Goal: Information Seeking & Learning: Learn about a topic

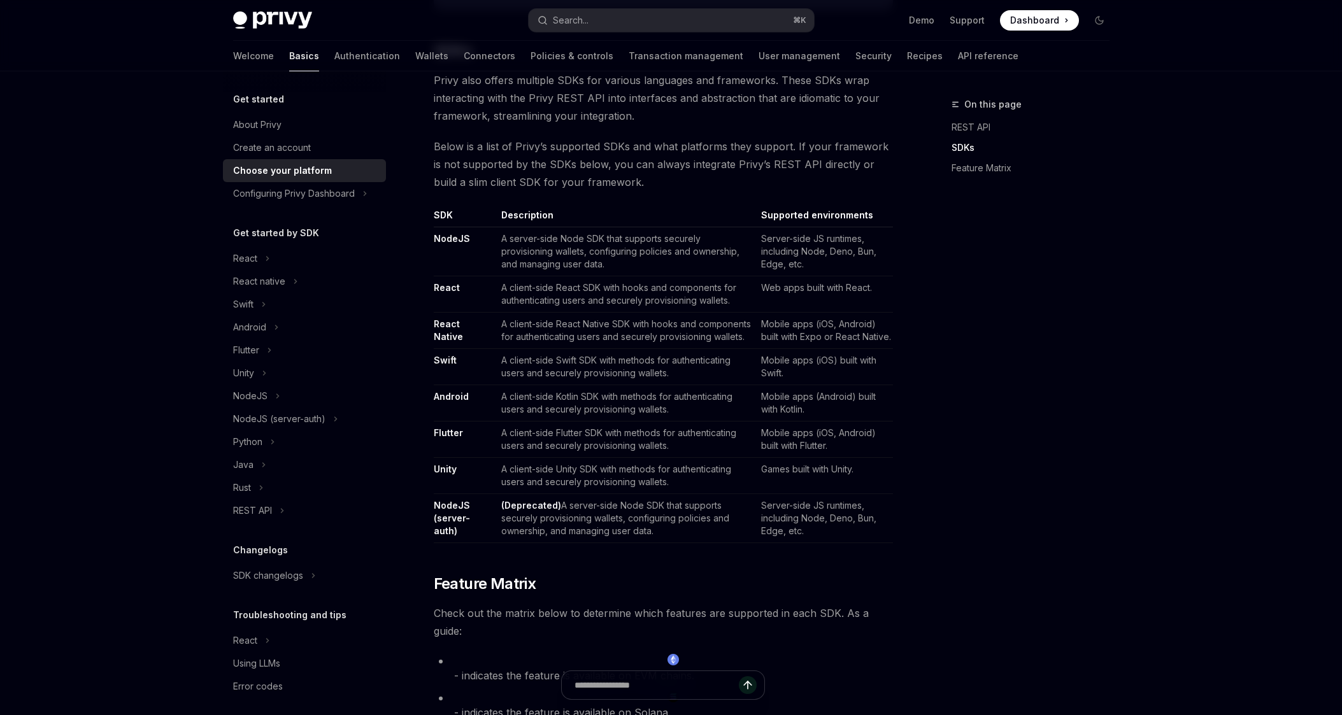
scroll to position [678, 0]
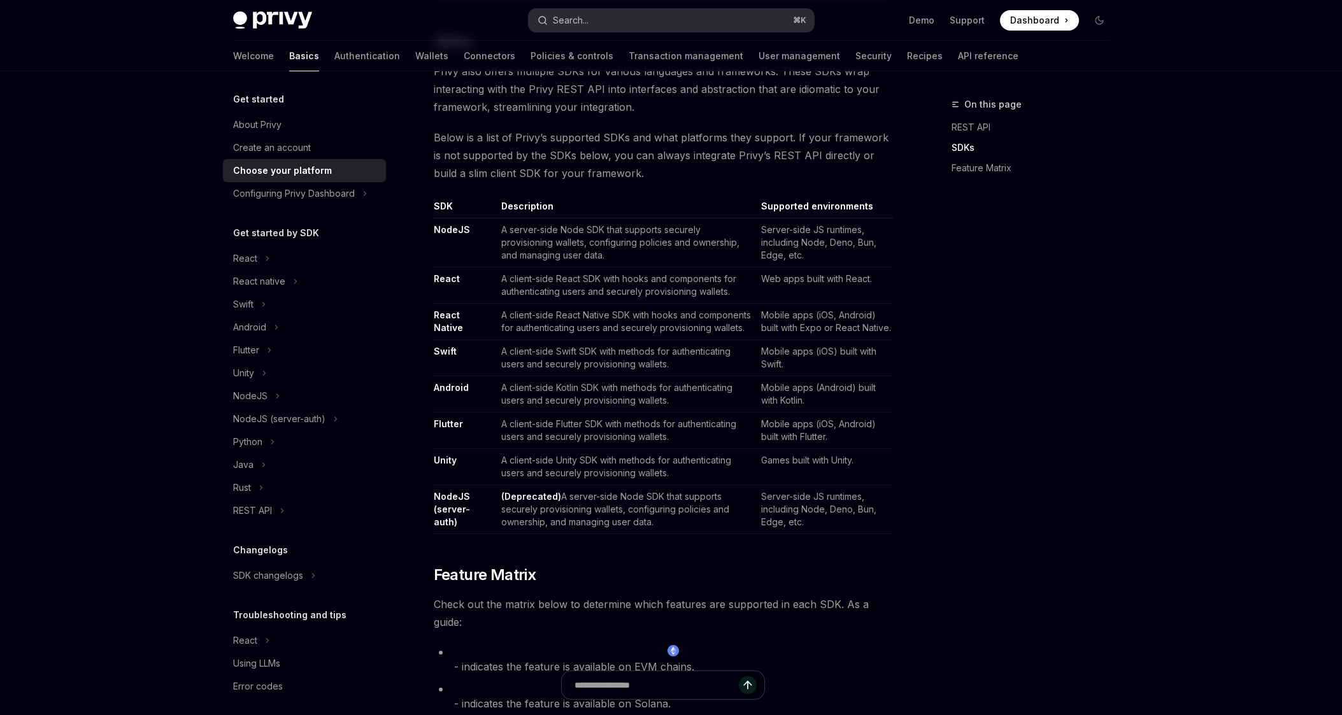
click at [653, 10] on button "Search... ⌘ K" at bounding box center [671, 20] width 285 height 23
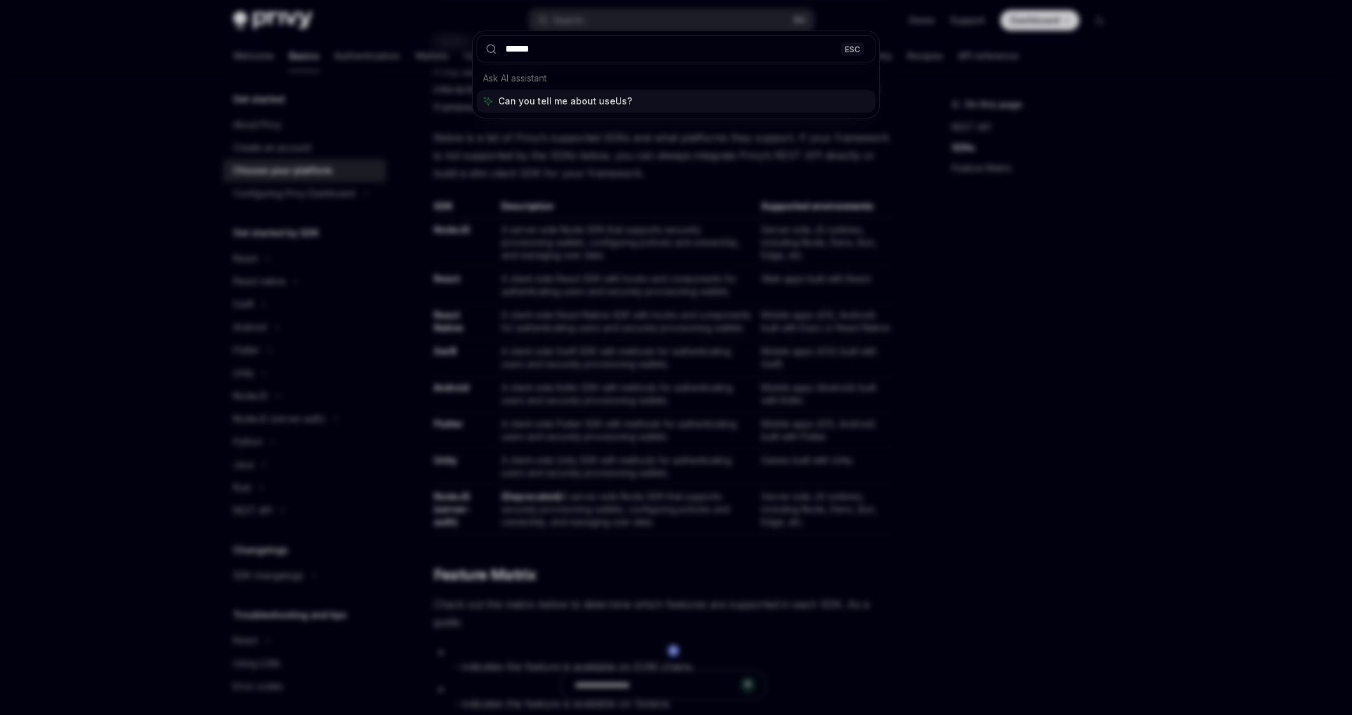
type input "*******"
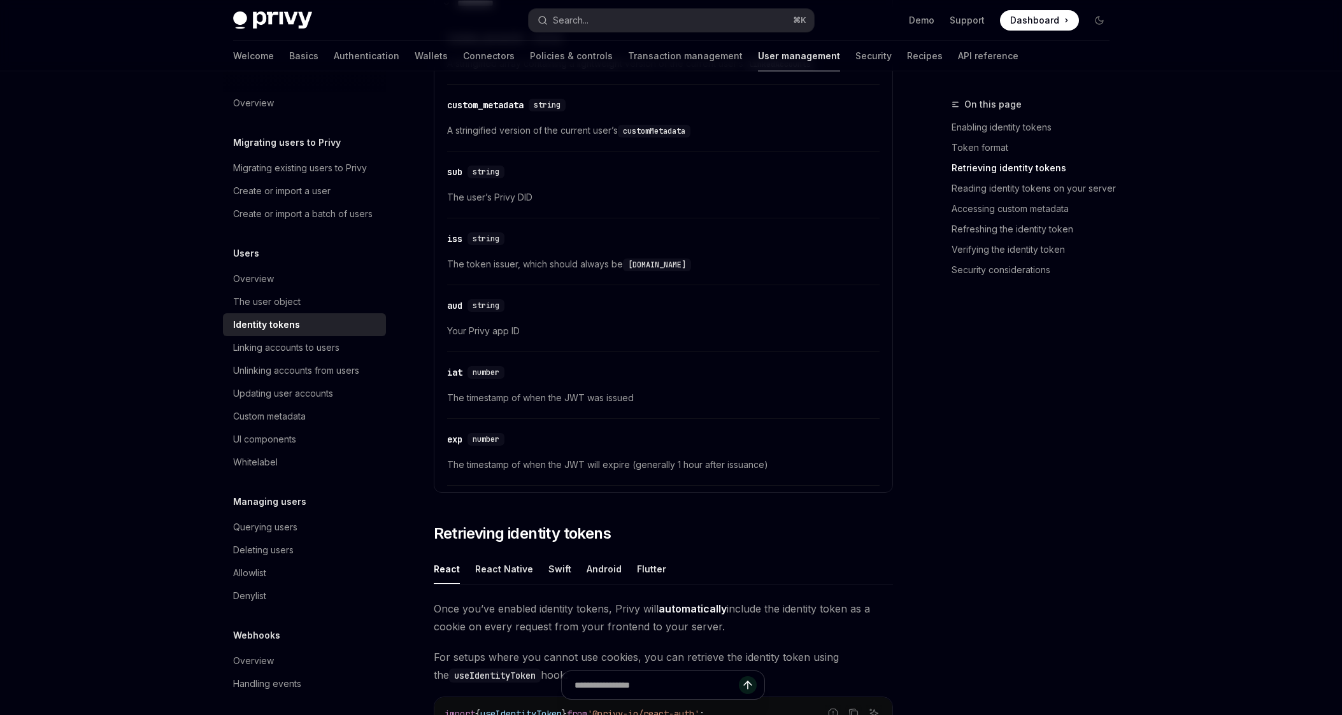
scroll to position [1148, 0]
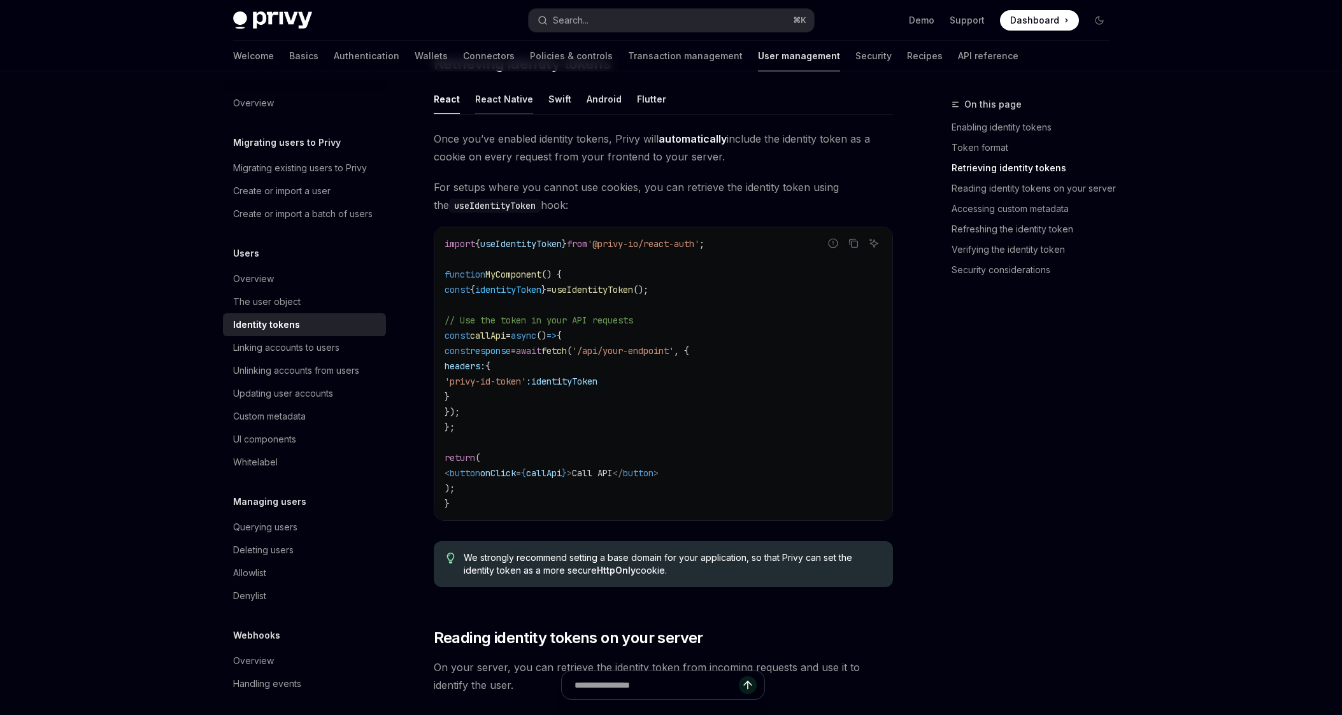
click at [508, 99] on div "React Native" at bounding box center [504, 99] width 58 height 30
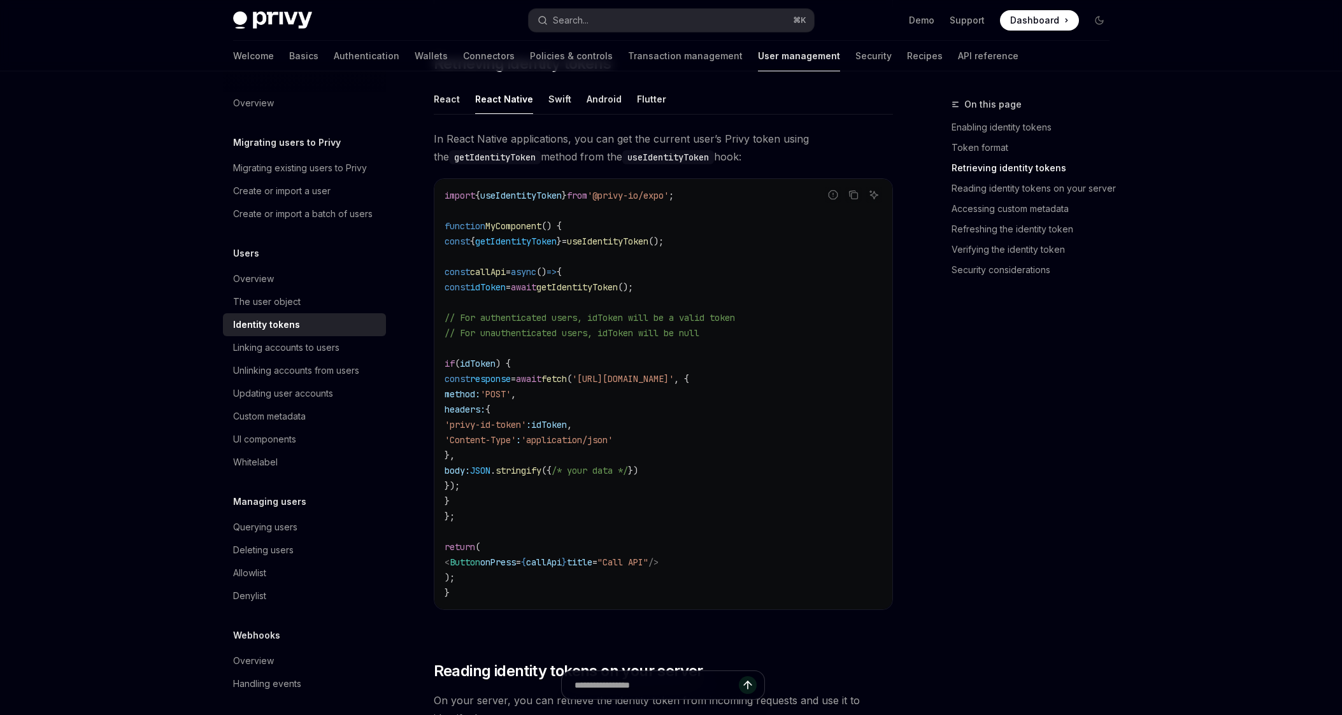
click at [461, 104] on ul "React React Native Swift Android Flutter" at bounding box center [663, 99] width 459 height 31
click at [455, 103] on div "React" at bounding box center [447, 99] width 26 height 30
type textarea "*"
